Goal: Task Accomplishment & Management: Manage account settings

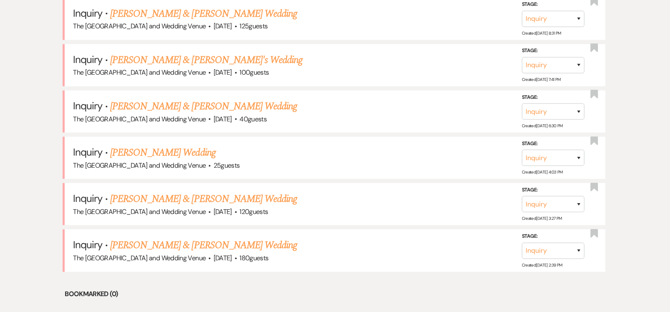
scroll to position [514, 0]
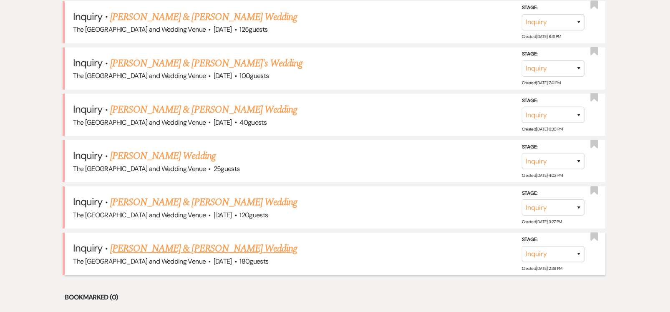
click at [199, 246] on link "[PERSON_NAME] & [PERSON_NAME] Wedding" at bounding box center [203, 248] width 187 height 15
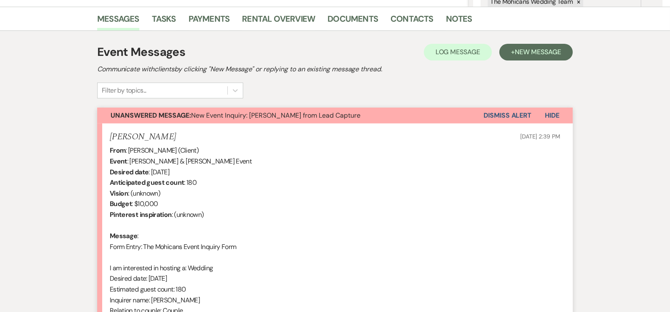
scroll to position [206, 0]
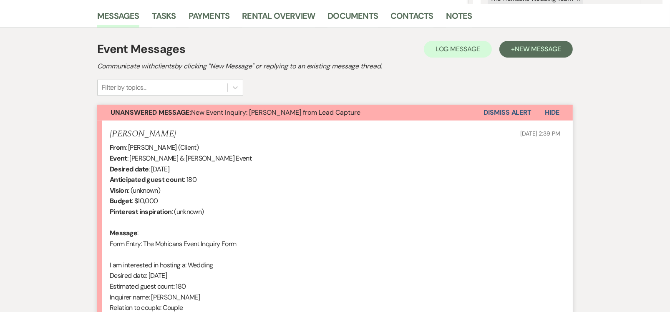
click at [495, 112] on button "Dismiss Alert" at bounding box center [507, 113] width 48 height 16
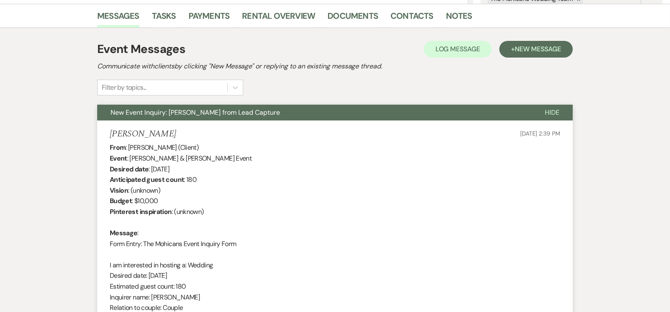
scroll to position [0, 0]
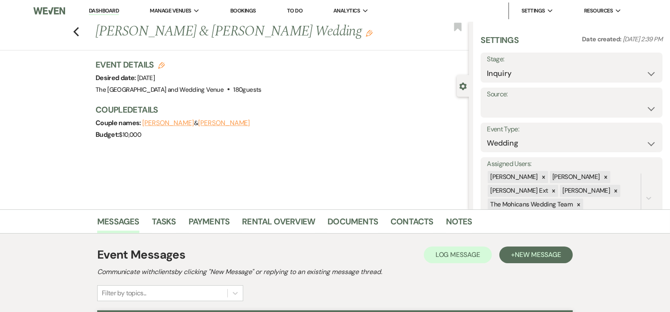
click at [98, 11] on link "Dashboard" at bounding box center [104, 11] width 30 height 8
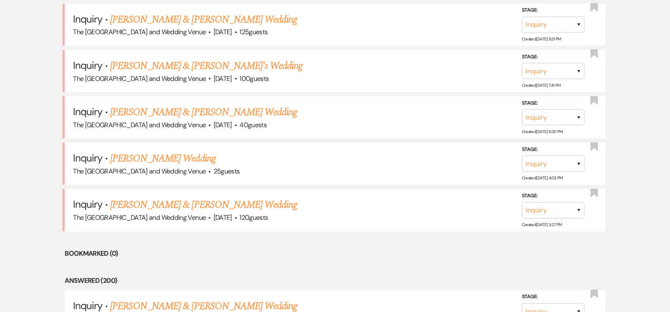
scroll to position [560, 0]
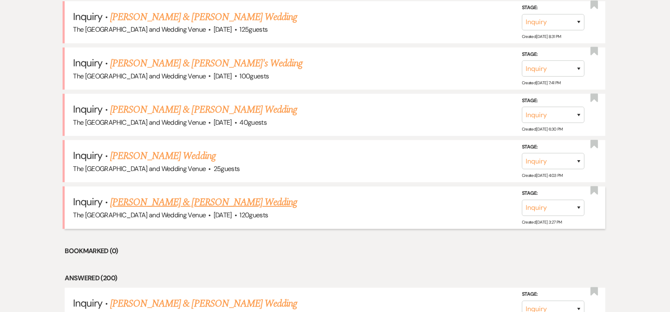
click at [217, 195] on link "[PERSON_NAME] & [PERSON_NAME] Wedding" at bounding box center [203, 202] width 187 height 15
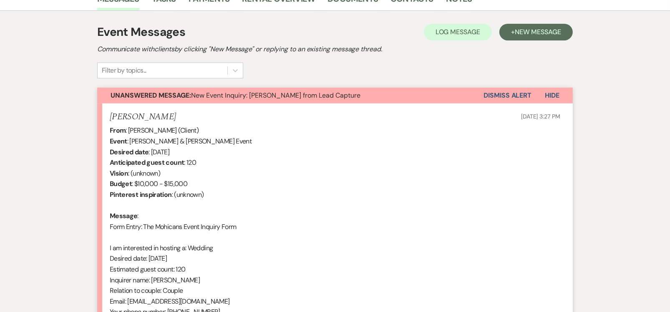
scroll to position [223, 0]
click at [510, 92] on button "Dismiss Alert" at bounding box center [507, 95] width 48 height 16
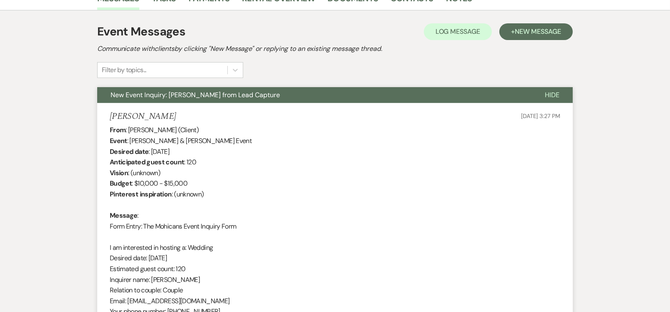
scroll to position [0, 0]
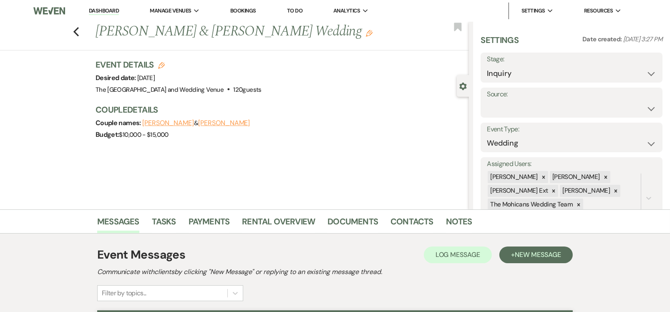
click at [108, 5] on li "Dashboard" at bounding box center [104, 11] width 38 height 17
click at [107, 10] on link "Dashboard" at bounding box center [104, 11] width 30 height 8
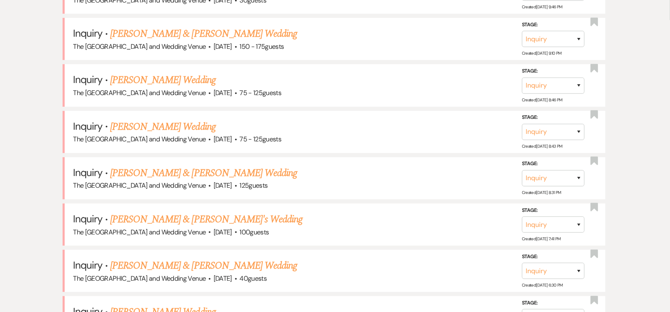
scroll to position [402, 0]
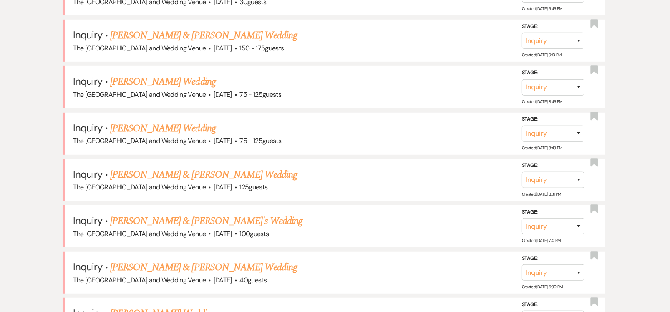
click at [194, 218] on link "[PERSON_NAME] & [PERSON_NAME]'s Wedding" at bounding box center [206, 221] width 193 height 15
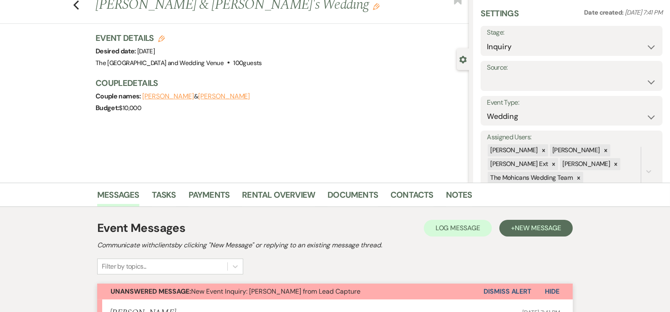
scroll to position [185, 0]
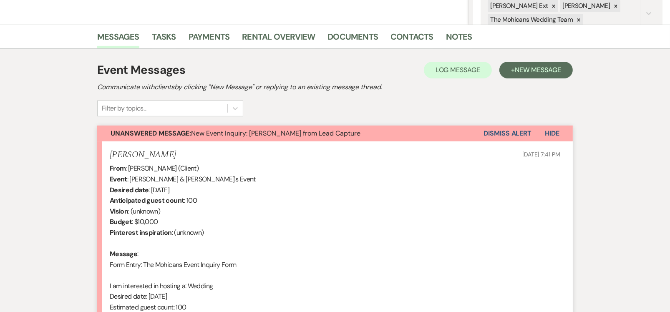
click at [494, 131] on button "Dismiss Alert" at bounding box center [507, 134] width 48 height 16
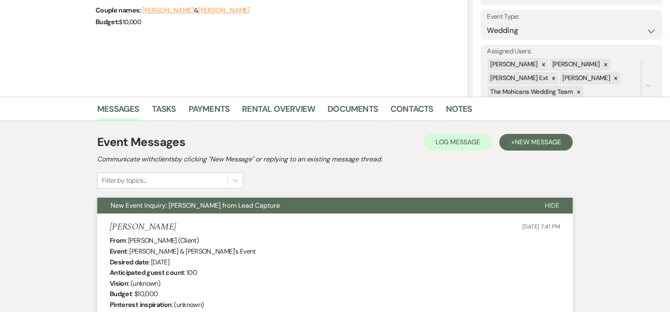
scroll to position [0, 0]
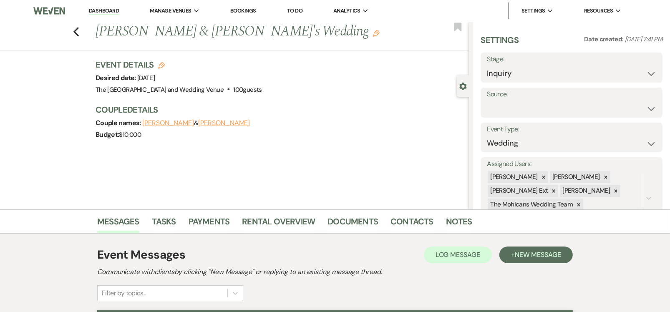
click at [96, 8] on link "Dashboard" at bounding box center [104, 11] width 30 height 8
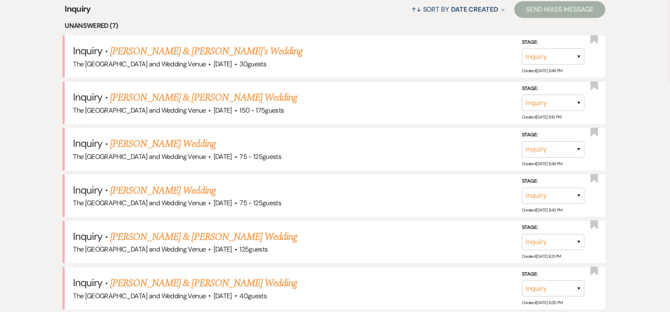
scroll to position [335, 0]
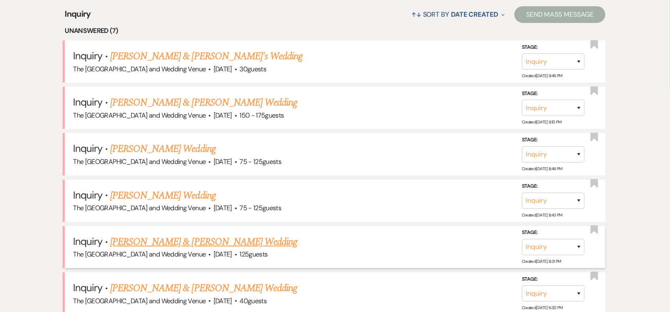
click at [237, 238] on link "[PERSON_NAME] & [PERSON_NAME] Wedding" at bounding box center [203, 241] width 187 height 15
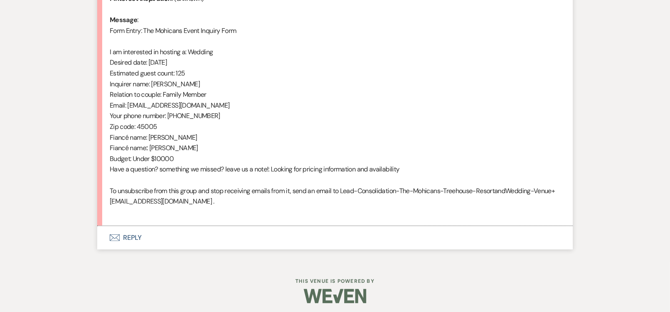
scroll to position [422, 0]
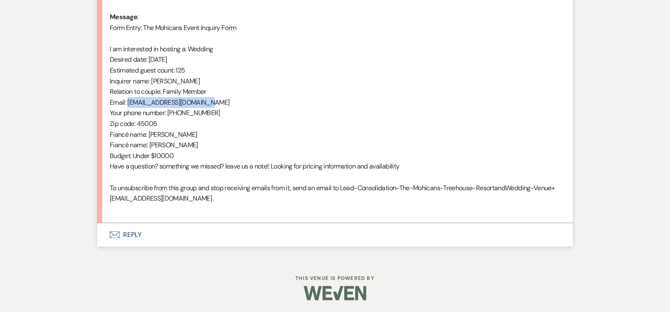
drag, startPoint x: 234, startPoint y: 104, endPoint x: 129, endPoint y: 101, distance: 104.7
click at [129, 101] on div "From : [PERSON_NAME] (Client) Event : [PERSON_NAME] & [PERSON_NAME] Event Desir…" at bounding box center [335, 70] width 450 height 288
copy div "[EMAIL_ADDRESS][DOMAIN_NAME]"
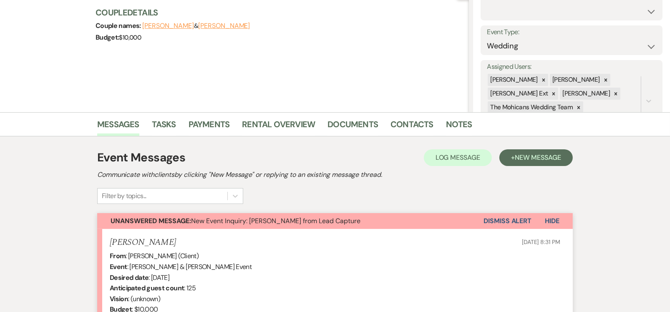
scroll to position [93, 0]
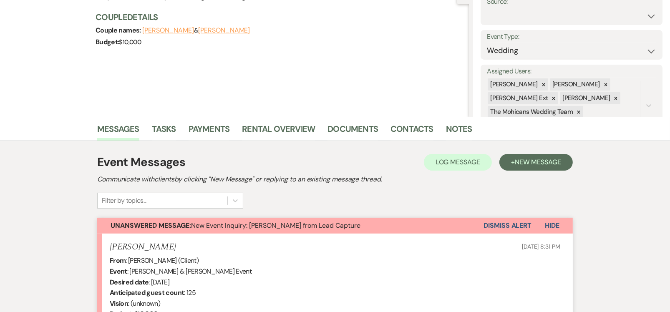
click at [502, 226] on button "Dismiss Alert" at bounding box center [507, 226] width 48 height 16
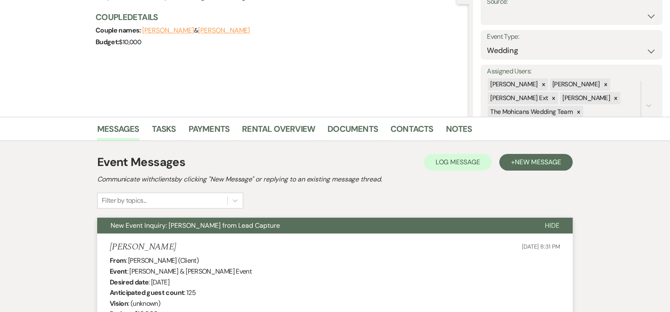
scroll to position [0, 0]
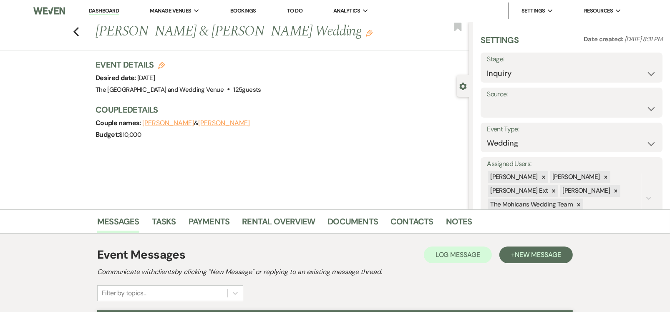
click at [103, 10] on link "Dashboard" at bounding box center [104, 11] width 30 height 8
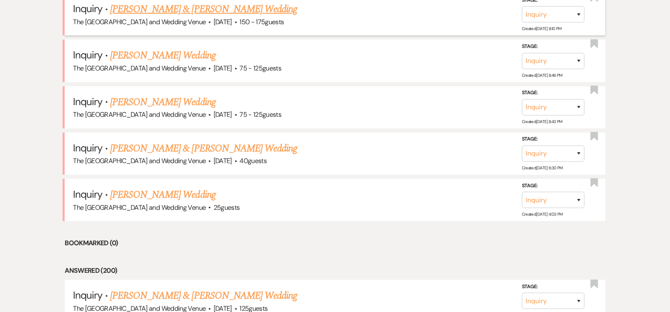
scroll to position [428, 0]
click at [181, 100] on link "[PERSON_NAME] Wedding" at bounding box center [163, 102] width 106 height 15
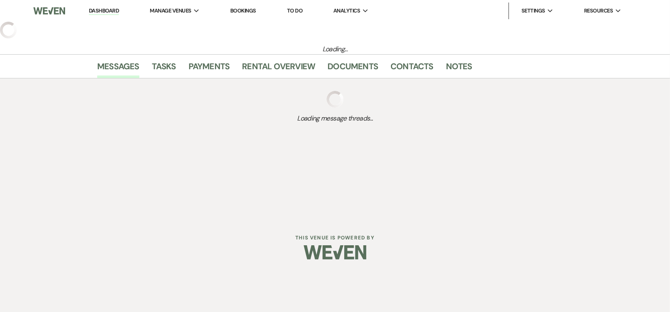
select select "3"
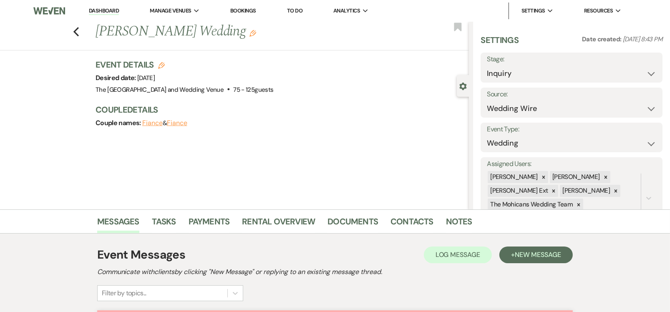
scroll to position [237, 0]
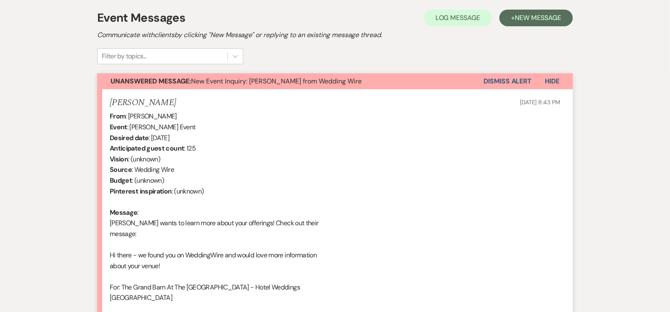
click at [510, 78] on button "Dismiss Alert" at bounding box center [507, 81] width 48 height 16
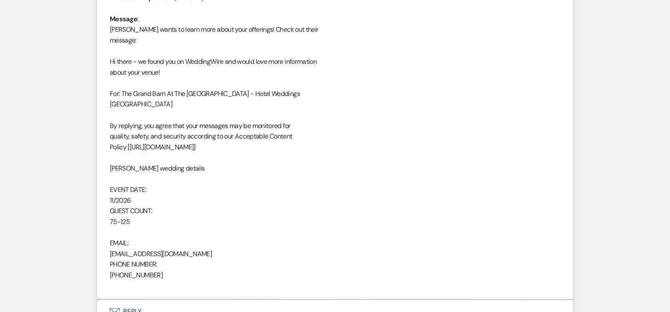
scroll to position [420, 0]
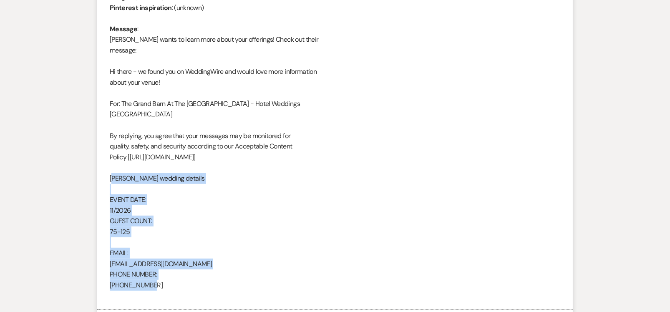
drag, startPoint x: 168, startPoint y: 288, endPoint x: 95, endPoint y: 182, distance: 128.4
click at [95, 182] on div "Messages Tasks Payments Rental Overview Documents Contacts Notes Event Messages…" at bounding box center [335, 67] width 670 height 557
copy div "[PERSON_NAME] wedding details EVENT DATE: 11/2026 GUEST COUNT: 75-125 EMAIL: [E…"
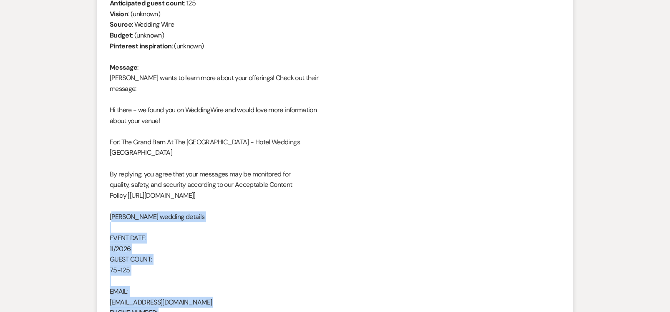
scroll to position [0, 0]
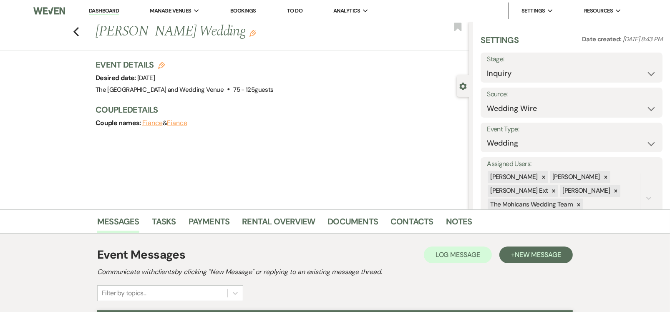
click at [115, 12] on link "Dashboard" at bounding box center [104, 11] width 30 height 8
click at [111, 11] on link "Dashboard" at bounding box center [104, 11] width 30 height 8
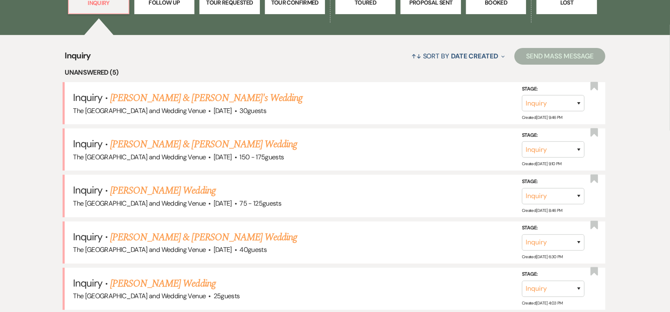
scroll to position [291, 0]
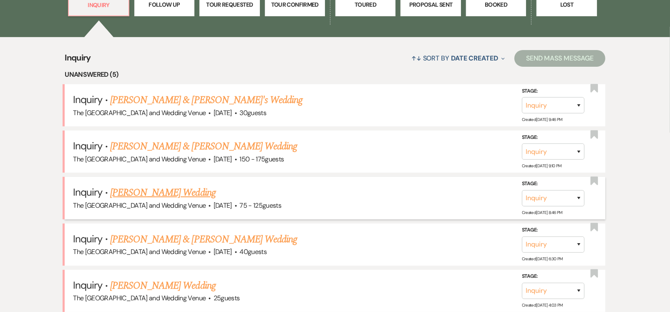
click at [197, 193] on link "[PERSON_NAME] Wedding" at bounding box center [163, 192] width 106 height 15
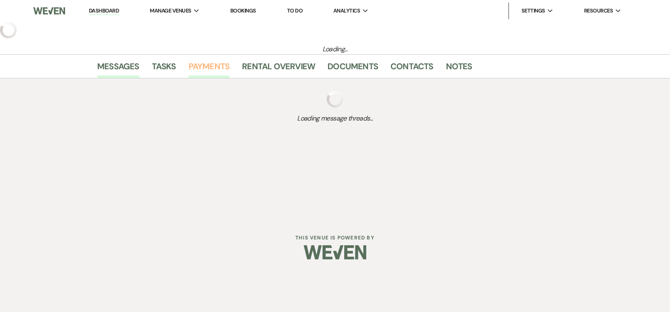
select select "3"
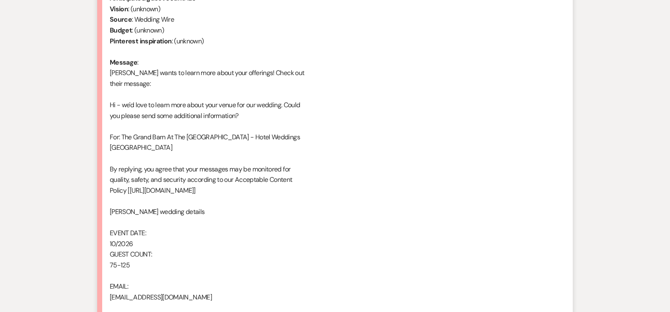
scroll to position [486, 0]
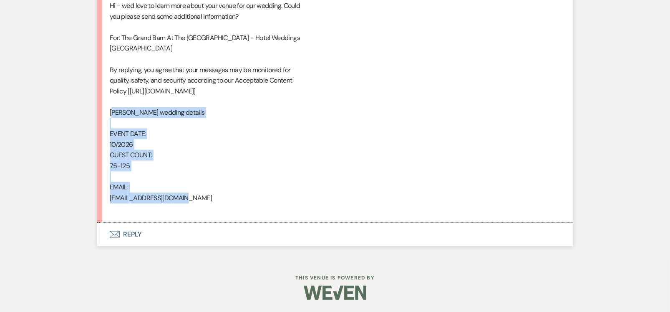
drag, startPoint x: 201, startPoint y: 197, endPoint x: 108, endPoint y: 117, distance: 122.7
click at [108, 117] on li "[PERSON_NAME] [DATE] 8:46 PM From : [PERSON_NAME] Event : [PERSON_NAME] Event D…" at bounding box center [334, 31] width 475 height 383
copy div "[PERSON_NAME] wedding details EVENT DATE: 10/2026 GUEST COUNT: 75-125 EMAIL: [E…"
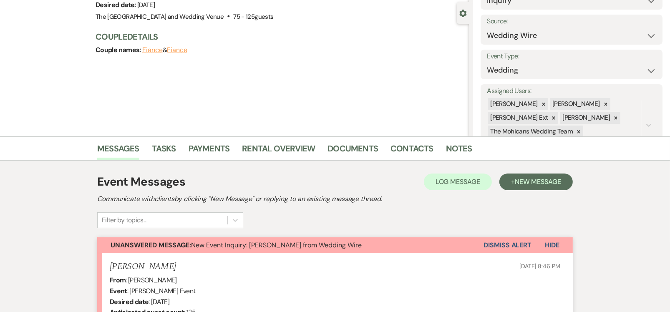
scroll to position [72, 0]
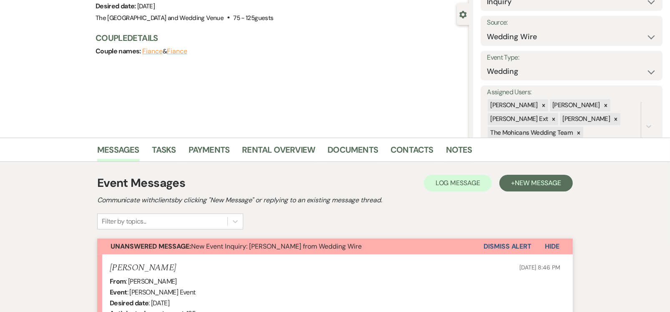
click at [492, 245] on button "Dismiss Alert" at bounding box center [507, 247] width 48 height 16
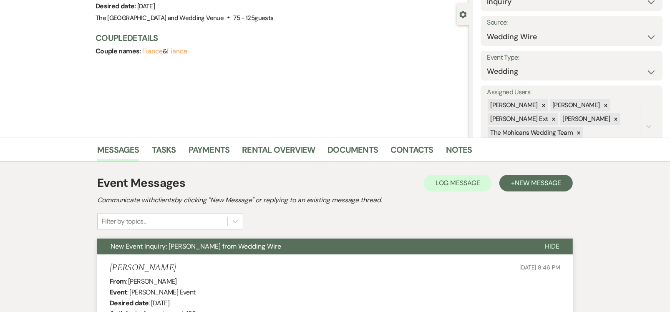
scroll to position [0, 0]
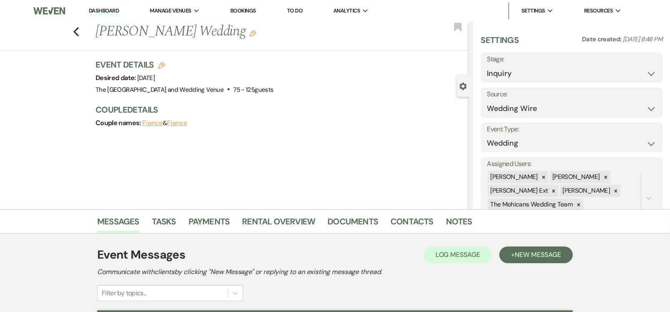
click at [99, 11] on link "Dashboard" at bounding box center [104, 11] width 30 height 8
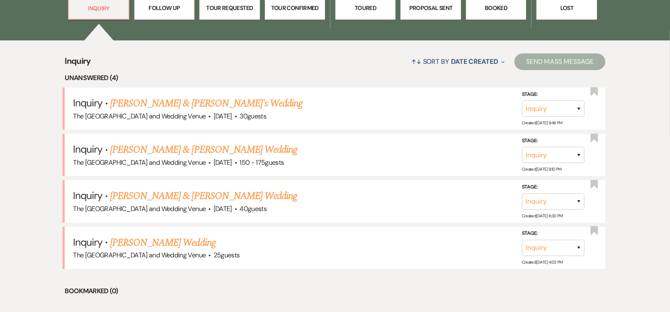
scroll to position [289, 0]
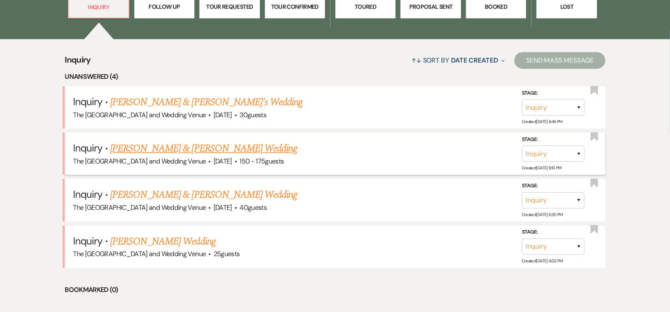
click at [190, 144] on link "[PERSON_NAME] & [PERSON_NAME] Wedding" at bounding box center [203, 148] width 187 height 15
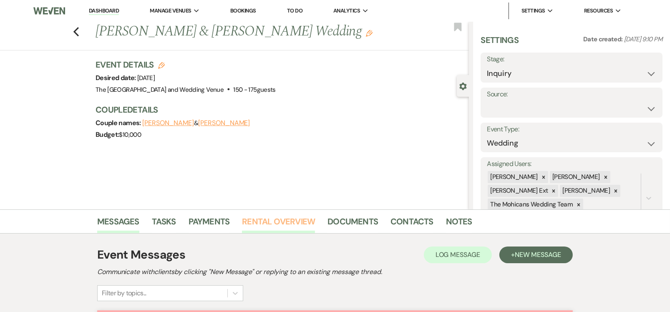
scroll to position [152, 0]
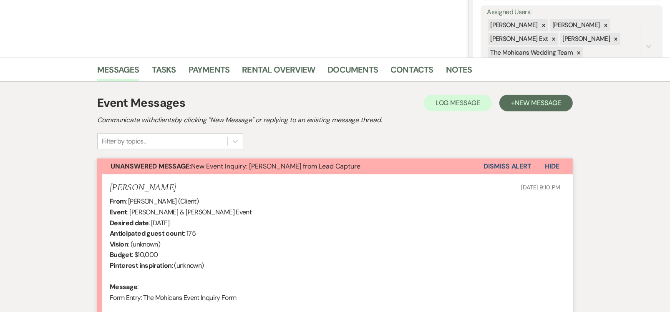
click at [485, 164] on button "Dismiss Alert" at bounding box center [507, 166] width 48 height 16
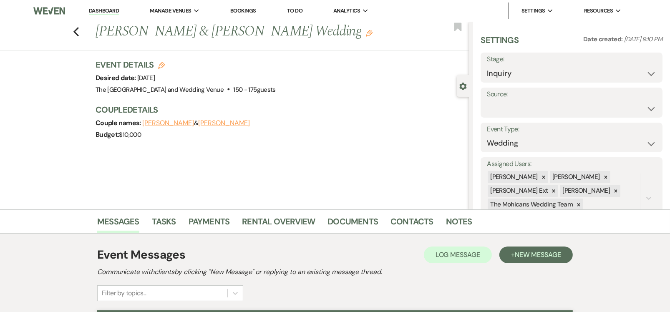
click at [102, 11] on link "Dashboard" at bounding box center [104, 11] width 30 height 8
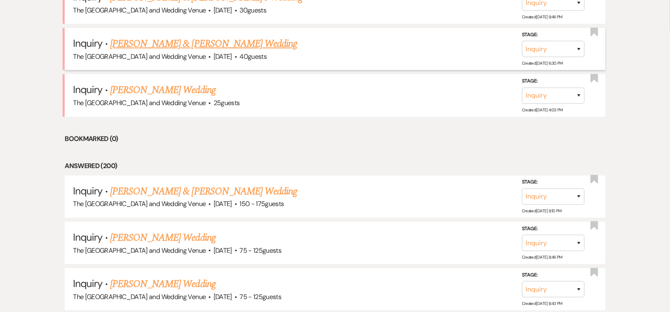
scroll to position [272, 0]
